Goal: Task Accomplishment & Management: Manage account settings

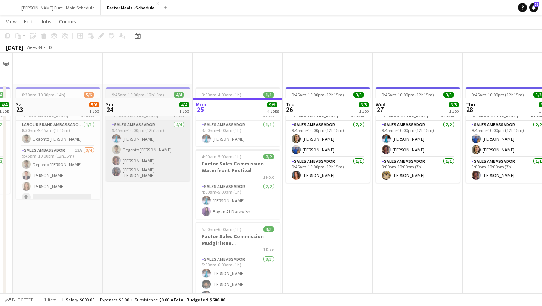
scroll to position [140, 0]
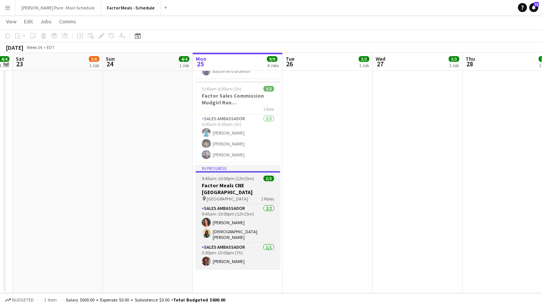
click at [224, 182] on h3 "Factor Meals CNE [GEOGRAPHIC_DATA]" at bounding box center [238, 189] width 84 height 14
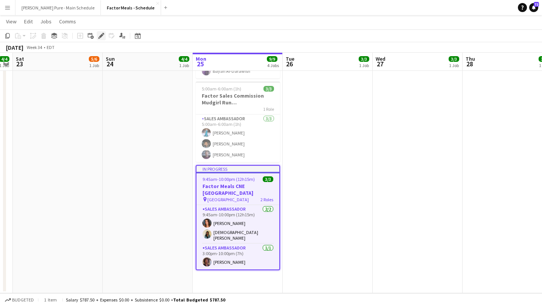
click at [105, 37] on div "Edit" at bounding box center [101, 35] width 9 height 9
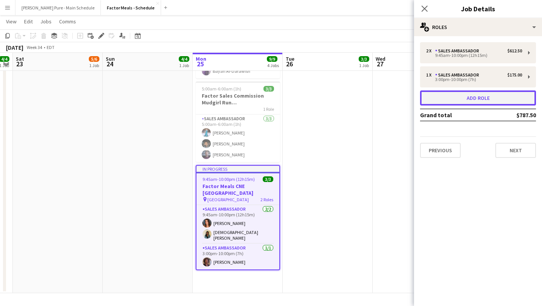
click at [486, 98] on button "Add role" at bounding box center [478, 97] width 116 height 15
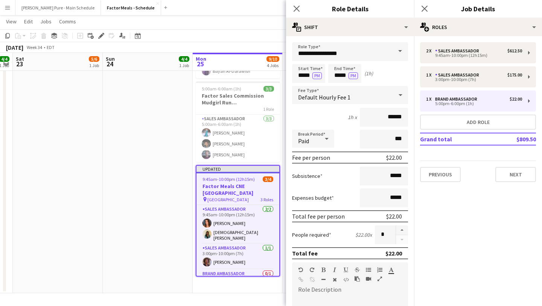
click at [400, 51] on span at bounding box center [400, 51] width 16 height 18
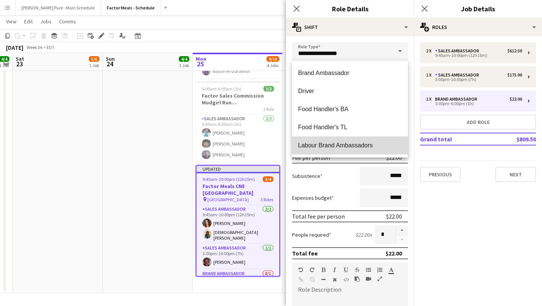
click at [354, 143] on span "Labour Brand Ambassadors" at bounding box center [350, 145] width 104 height 7
type input "**********"
type input "******"
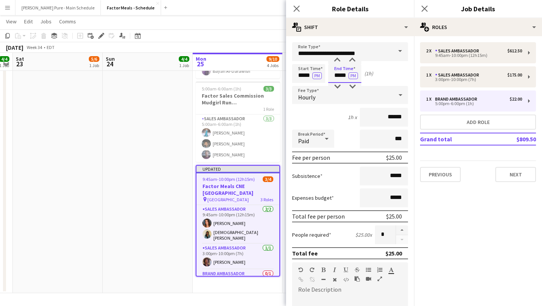
click at [341, 76] on input "*****" at bounding box center [344, 73] width 33 height 19
click at [337, 59] on div at bounding box center [337, 60] width 15 height 8
type input "*****"
click at [337, 59] on div at bounding box center [337, 60] width 15 height 8
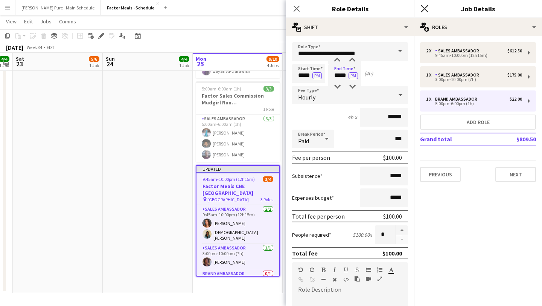
click at [426, 8] on icon "Close pop-in" at bounding box center [424, 8] width 7 height 7
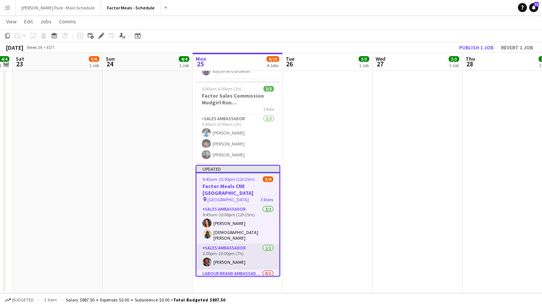
scroll to position [10, 0]
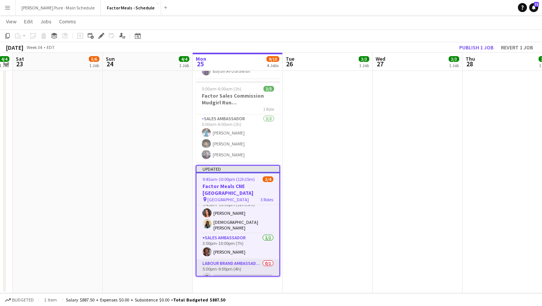
click at [227, 262] on app-card-role "Labour Brand Ambassadors 0/1 5:00pm-9:00pm (4h) single-neutral-actions" at bounding box center [238, 272] width 83 height 26
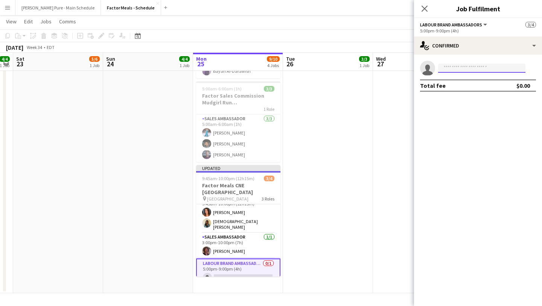
click at [464, 67] on input at bounding box center [481, 68] width 87 height 9
type input "*****"
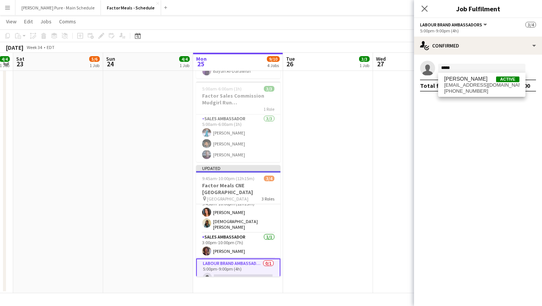
click at [461, 87] on span "[EMAIL_ADDRESS][DOMAIN_NAME]" at bounding box center [481, 85] width 75 height 6
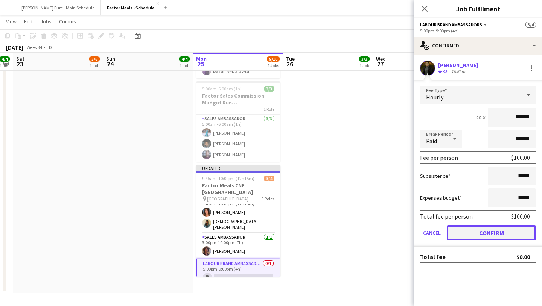
click at [506, 230] on button "Confirm" at bounding box center [491, 232] width 89 height 15
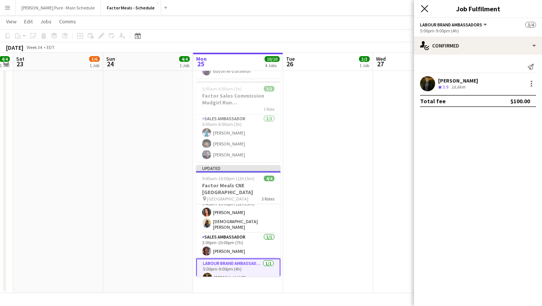
click at [424, 8] on icon at bounding box center [424, 8] width 7 height 7
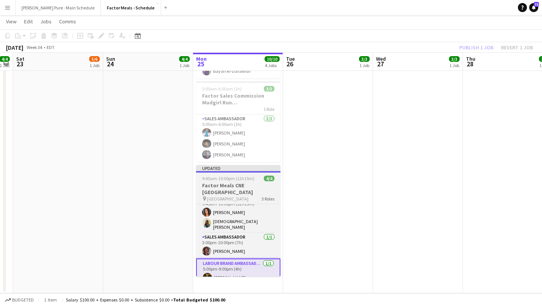
click at [249, 175] on span "9:45am-10:00pm (12h15m)" at bounding box center [228, 178] width 52 height 6
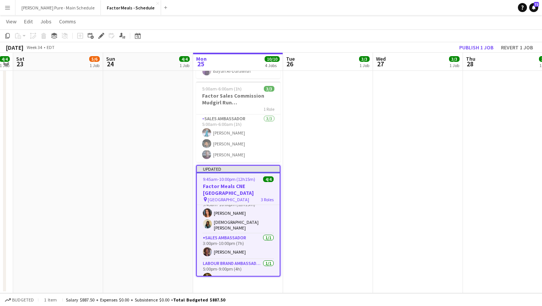
scroll to position [0, 167]
click at [479, 46] on button "Publish 1 job" at bounding box center [476, 48] width 40 height 10
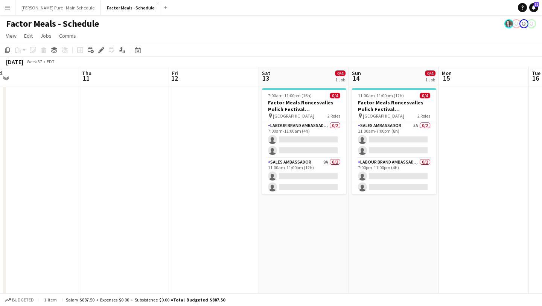
scroll to position [0, 224]
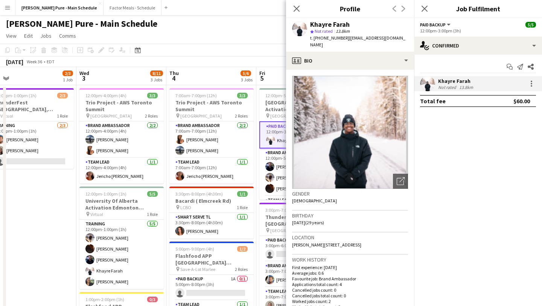
click at [5, 9] on app-icon "Menu" at bounding box center [8, 8] width 6 height 6
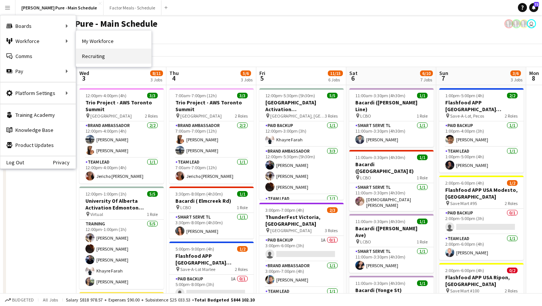
click at [98, 53] on link "Recruiting" at bounding box center [113, 56] width 75 height 15
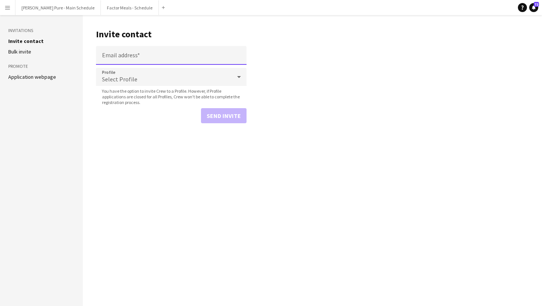
click at [151, 54] on input "Email address" at bounding box center [171, 55] width 151 height 19
paste input "**********"
type input "**********"
click at [222, 119] on button "Send invite" at bounding box center [224, 115] width 46 height 15
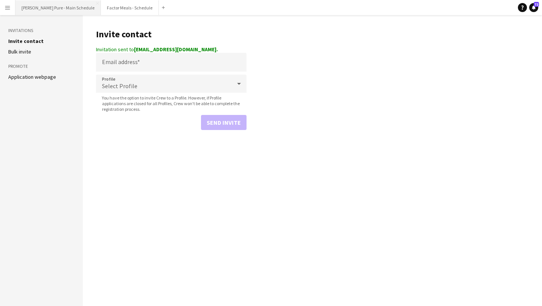
click at [44, 5] on button "Simon Pure - Main Schedule Close" at bounding box center [57, 7] width 85 height 15
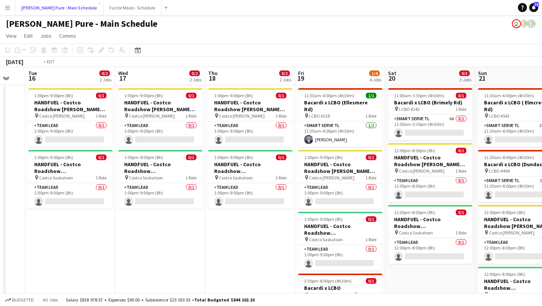
scroll to position [0, 200]
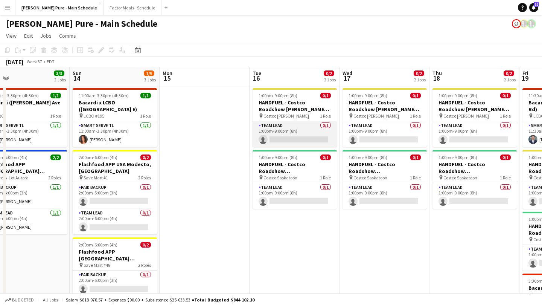
click at [288, 131] on app-card-role "Team Lead 0/1 1:00pm-9:00pm (8h) single-neutral-actions" at bounding box center [295, 134] width 84 height 26
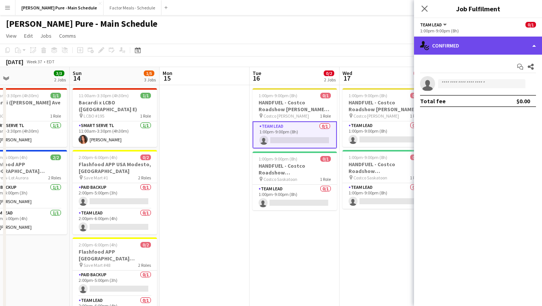
drag, startPoint x: 528, startPoint y: 50, endPoint x: 527, endPoint y: 45, distance: 4.6
click at [528, 50] on div "single-neutral-actions-check-2 Confirmed" at bounding box center [478, 46] width 128 height 18
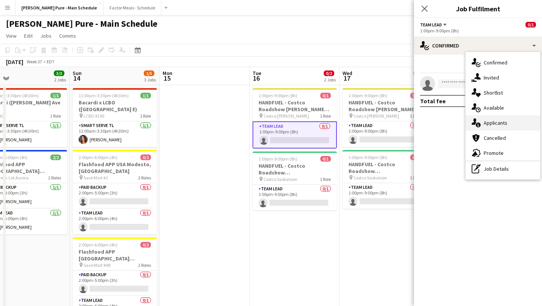
click at [524, 122] on div "single-neutral-actions-information Applicants" at bounding box center [503, 122] width 75 height 15
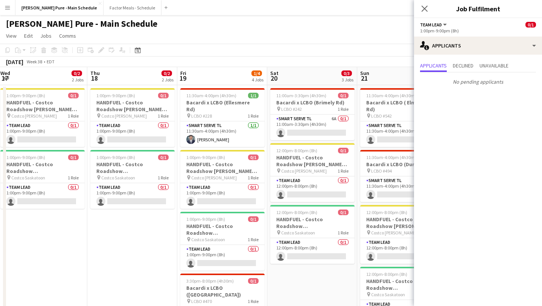
scroll to position [0, 242]
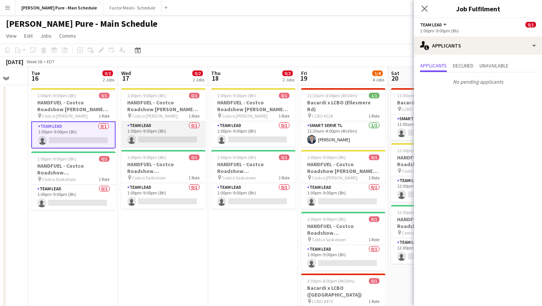
click at [155, 145] on app-card-role "Team Lead 0/1 1:00pm-9:00pm (8h) single-neutral-actions" at bounding box center [163, 134] width 84 height 26
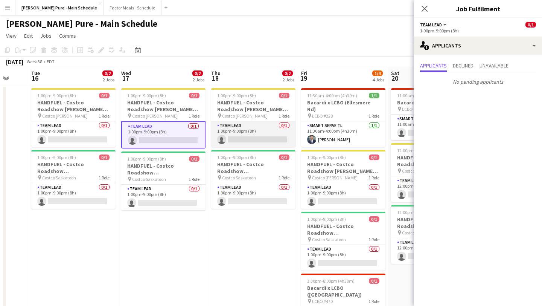
click at [236, 137] on app-card-role "Team Lead 0/1 1:00pm-9:00pm (8h) single-neutral-actions" at bounding box center [253, 134] width 84 height 26
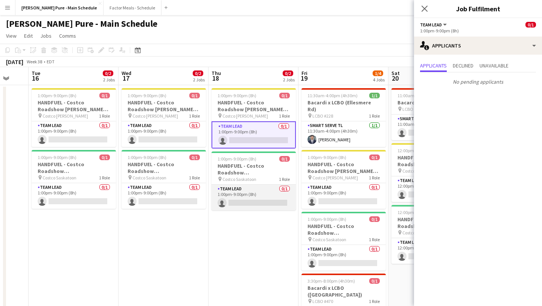
scroll to position [0, 241]
click at [251, 197] on app-card-role "Team Lead 0/1 1:00pm-9:00pm (8h) single-neutral-actions" at bounding box center [254, 197] width 84 height 26
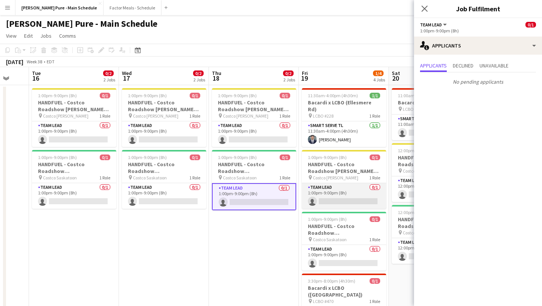
click at [354, 193] on app-card-role "Team Lead 0/1 1:00pm-9:00pm (8h) single-neutral-actions" at bounding box center [344, 196] width 84 height 26
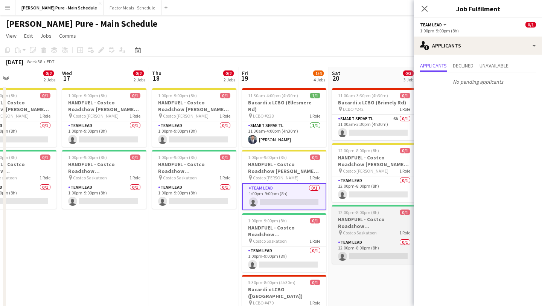
scroll to position [0, 309]
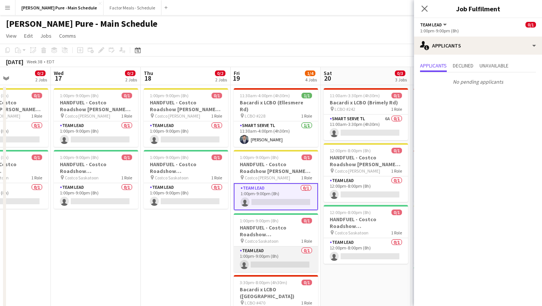
click at [295, 254] on app-card-role "Team Lead 0/1 1:00pm-9:00pm (8h) single-neutral-actions" at bounding box center [276, 259] width 84 height 26
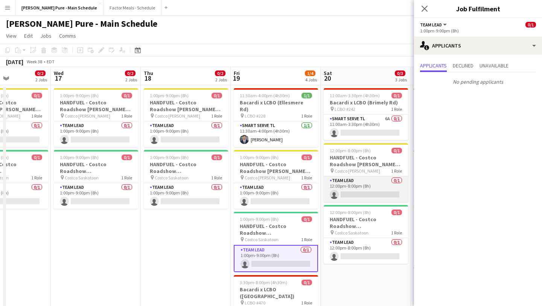
click at [364, 195] on app-card-role "Team Lead 0/1 12:00pm-8:00pm (8h) single-neutral-actions" at bounding box center [366, 189] width 84 height 26
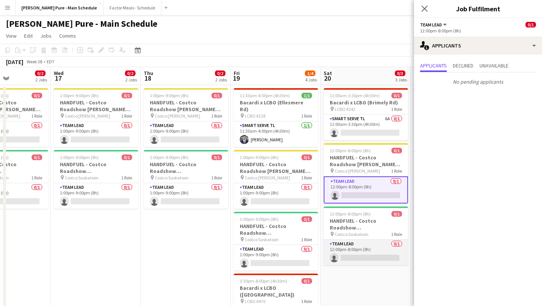
click at [381, 253] on app-card-role "Team Lead 0/1 12:00pm-8:00pm (8h) single-neutral-actions" at bounding box center [366, 252] width 84 height 26
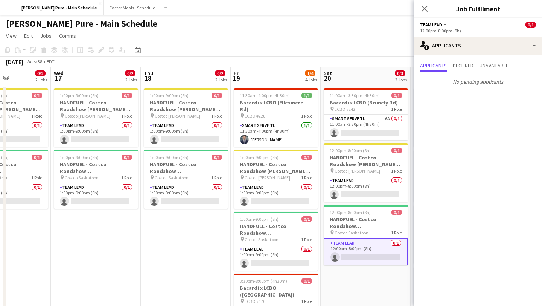
click at [430, 10] on div "Close pop-in" at bounding box center [424, 8] width 21 height 17
click at [427, 9] on icon "Close pop-in" at bounding box center [424, 8] width 7 height 7
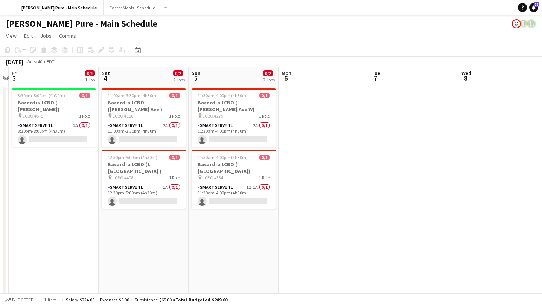
scroll to position [0, 209]
